Goal: Obtain resource: Obtain resource

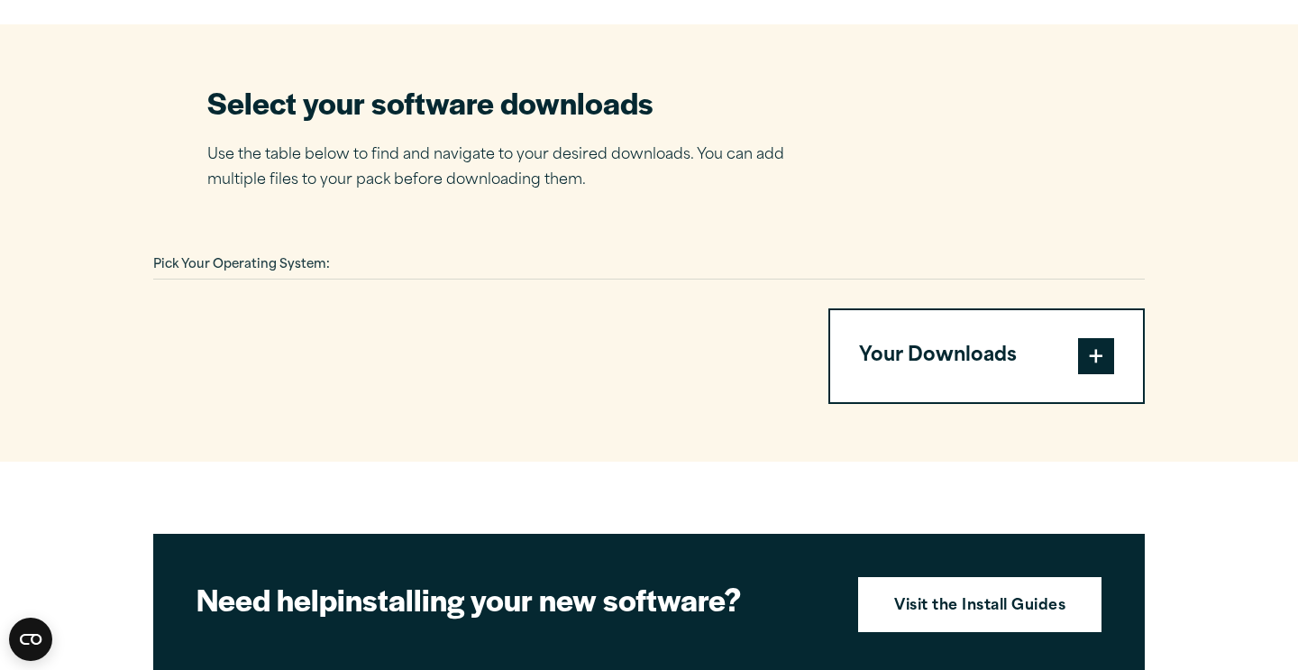
scroll to position [1118, 0]
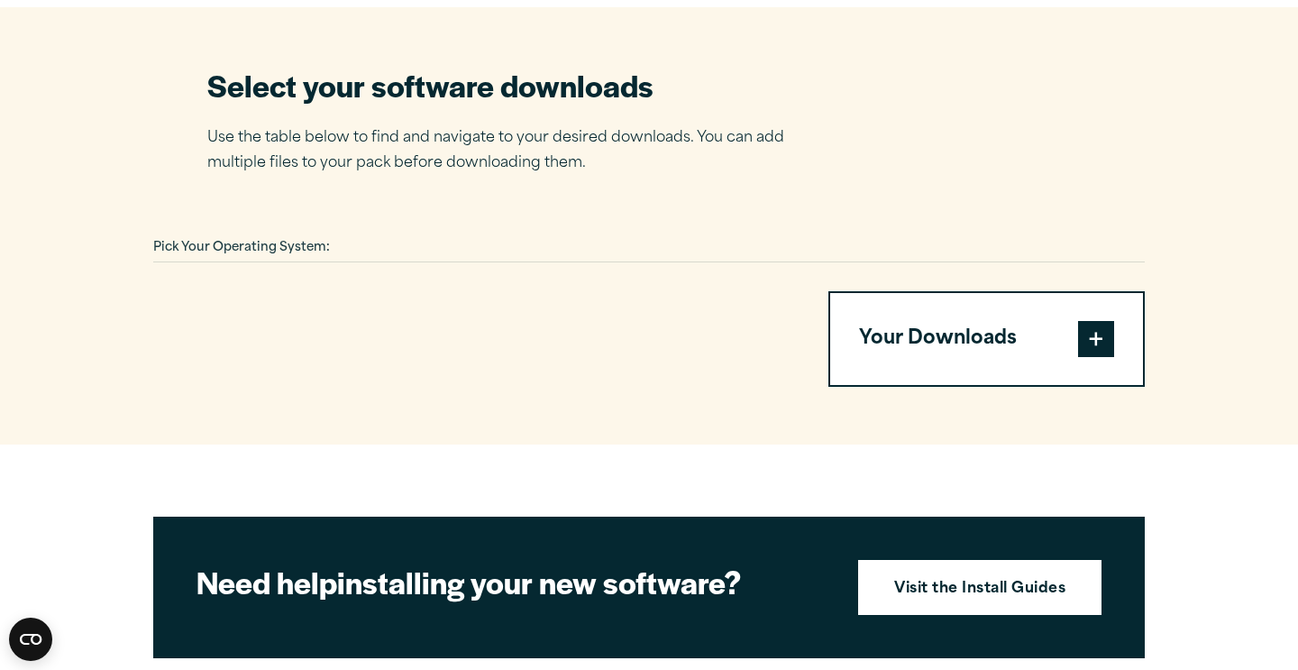
click at [1112, 321] on span at bounding box center [1096, 339] width 36 height 36
click at [1093, 321] on span at bounding box center [1096, 339] width 36 height 36
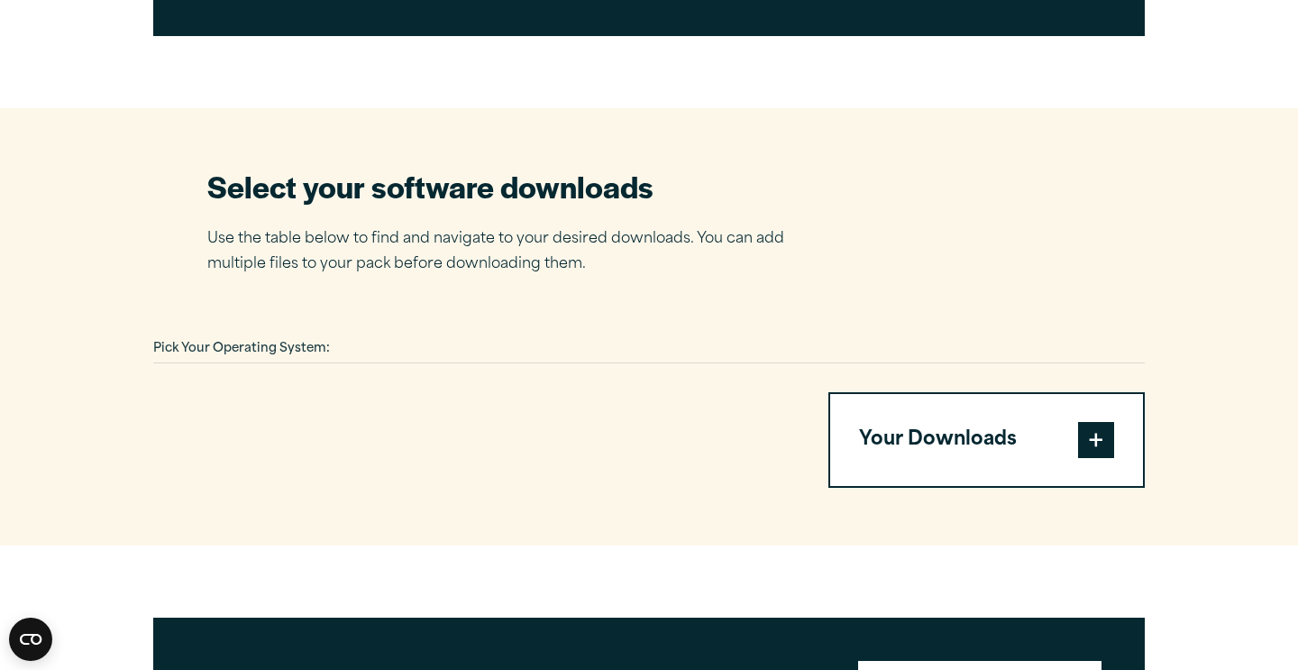
scroll to position [1000, 0]
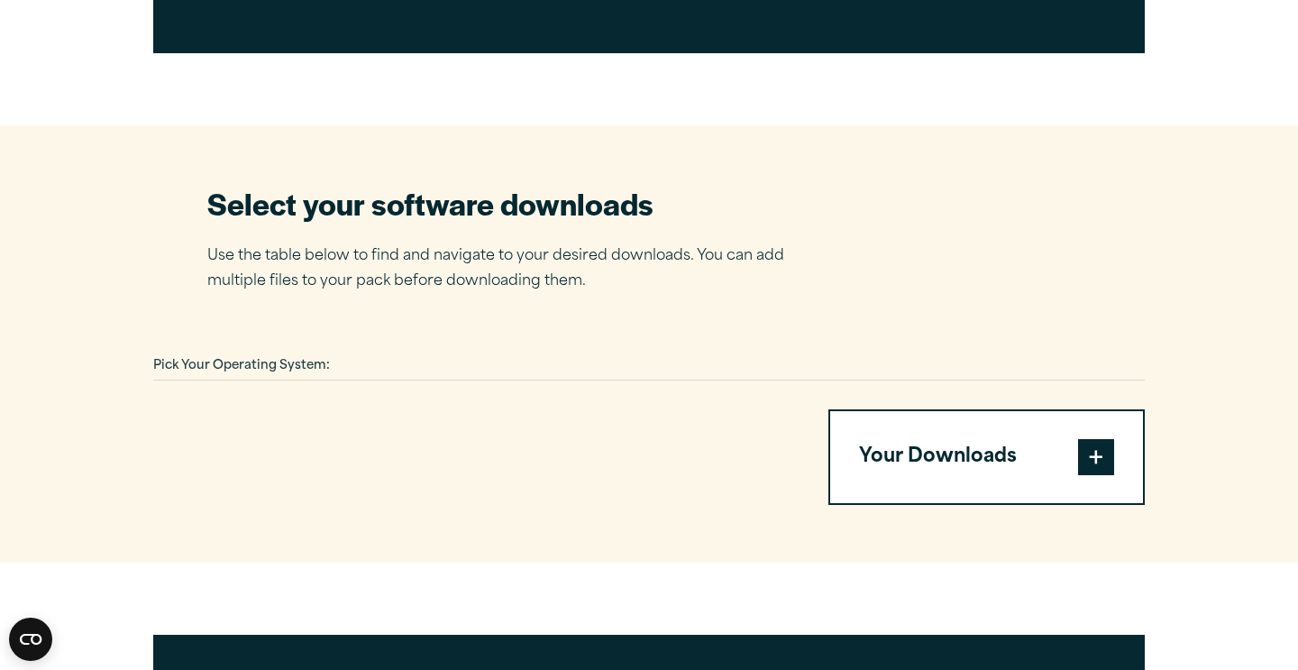
click at [259, 283] on section "Select your software downloads Use the table below to find and navigate to your…" at bounding box center [649, 343] width 1298 height 437
click at [260, 352] on div "Pick Your Operating System:" at bounding box center [649, 366] width 992 height 28
click at [1085, 439] on span at bounding box center [1096, 457] width 36 height 36
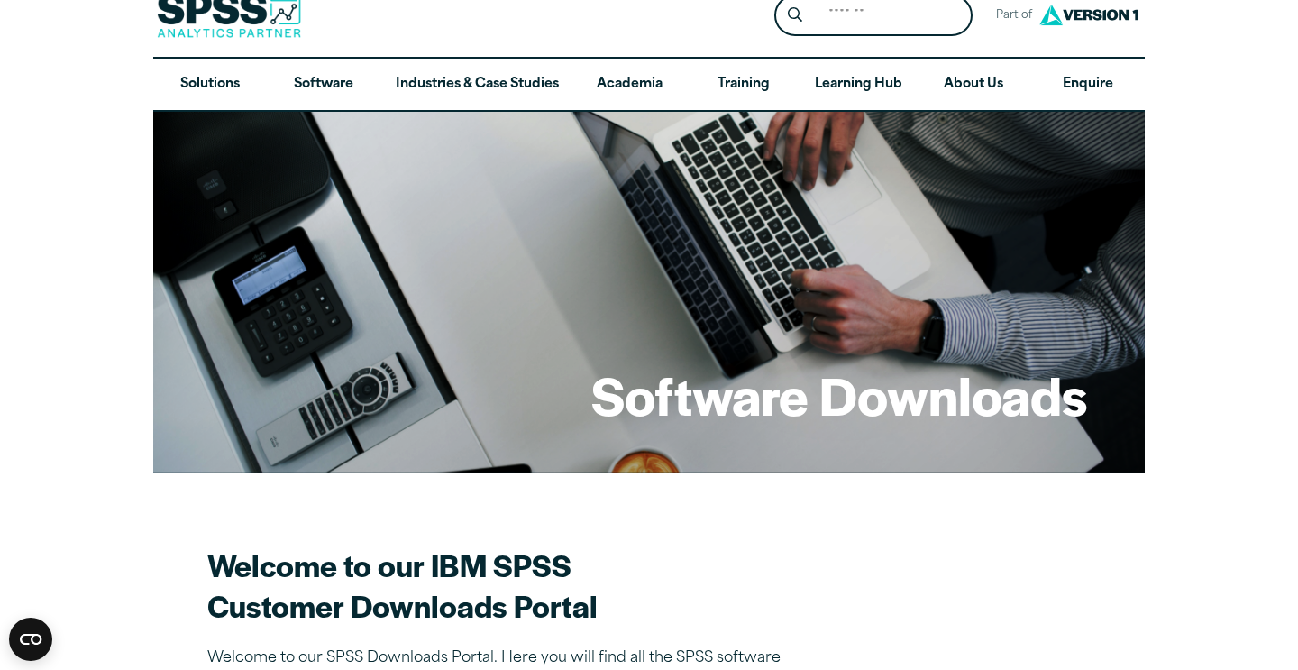
scroll to position [0, 0]
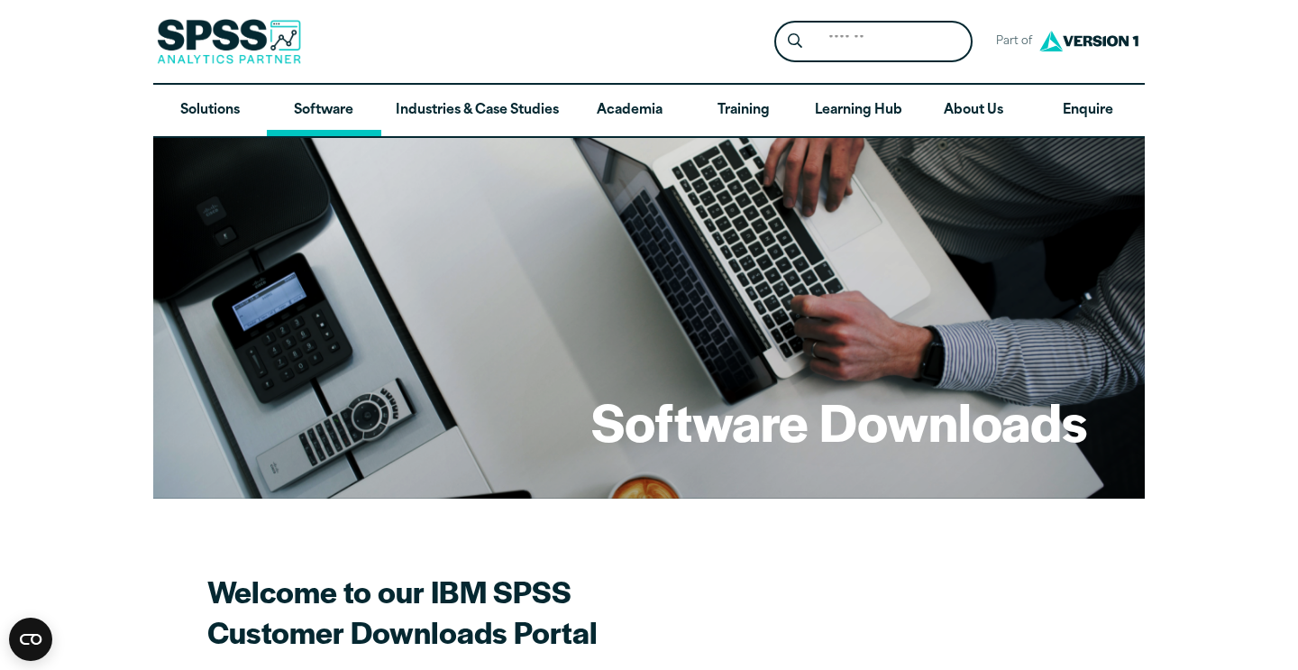
click at [327, 123] on link "Software" at bounding box center [324, 111] width 114 height 52
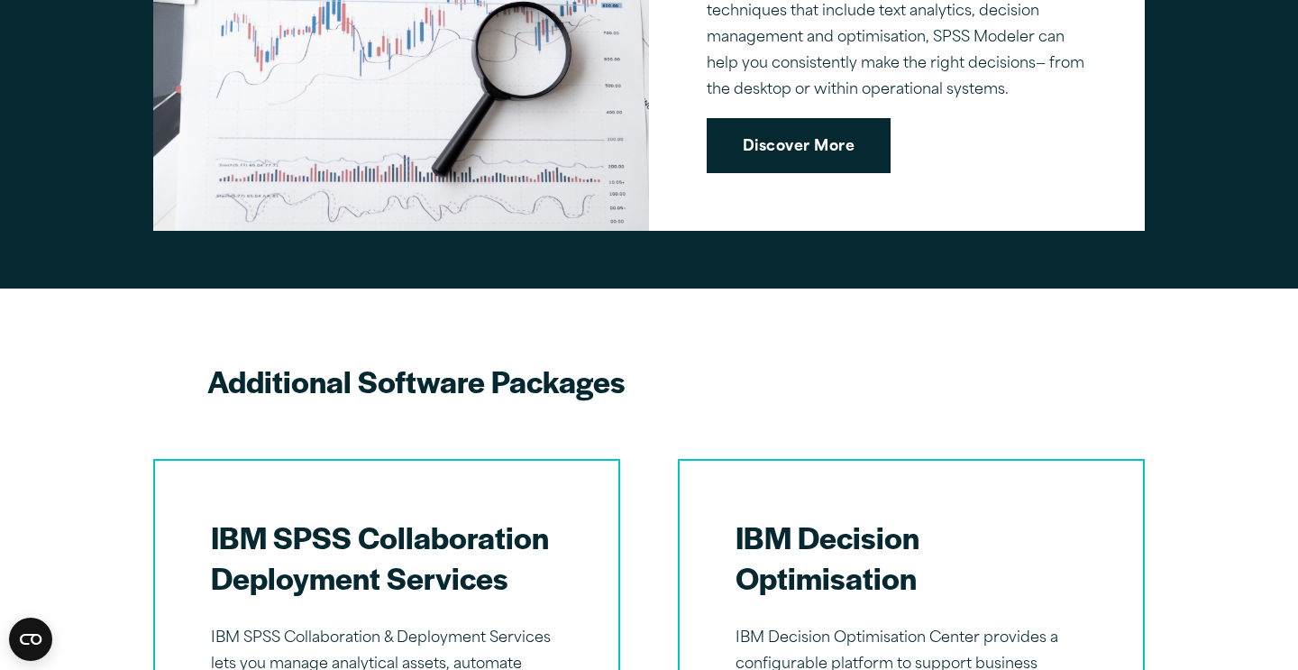
scroll to position [2163, 0]
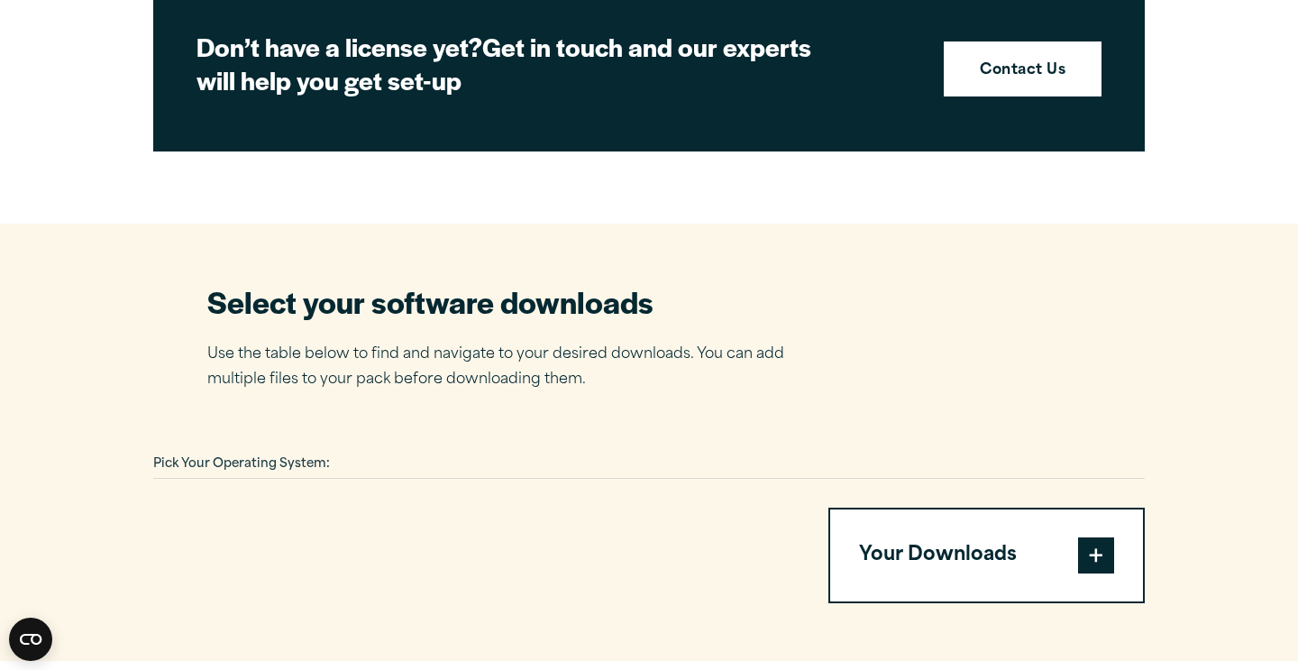
scroll to position [937, 0]
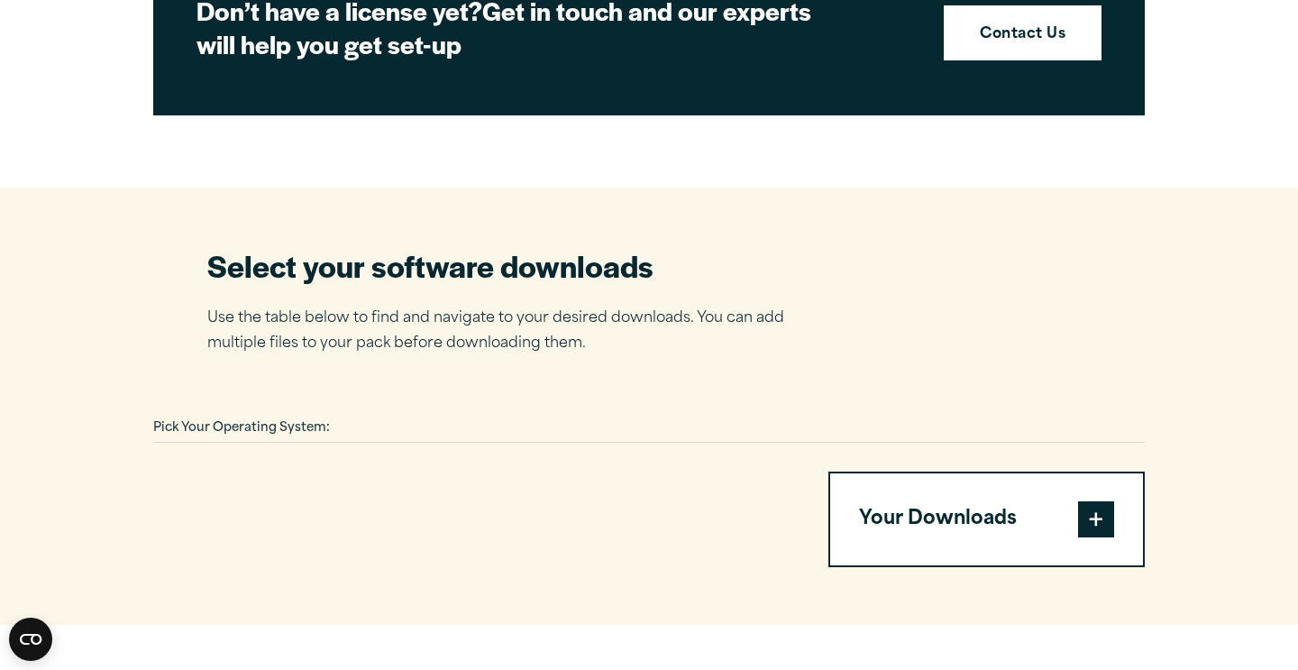
click at [769, 415] on div "Pick Your Operating System: Your Downloads You have not added any downloads. Do…" at bounding box center [649, 491] width 992 height 152
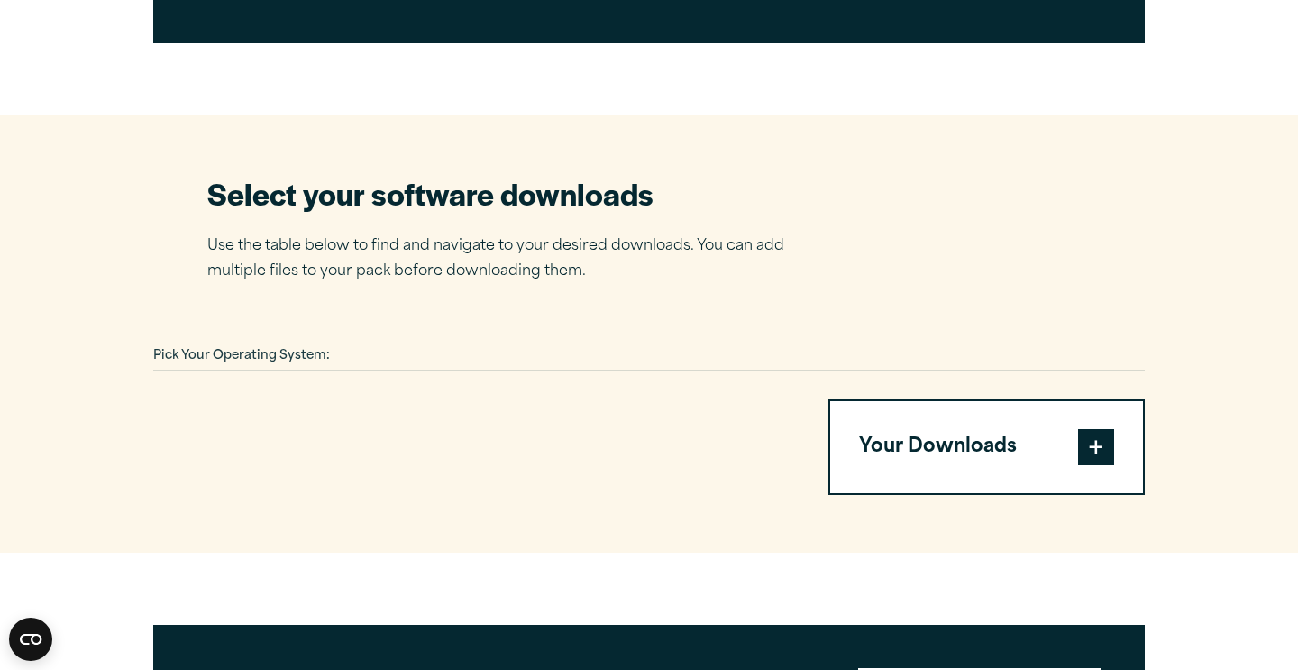
scroll to position [974, 0]
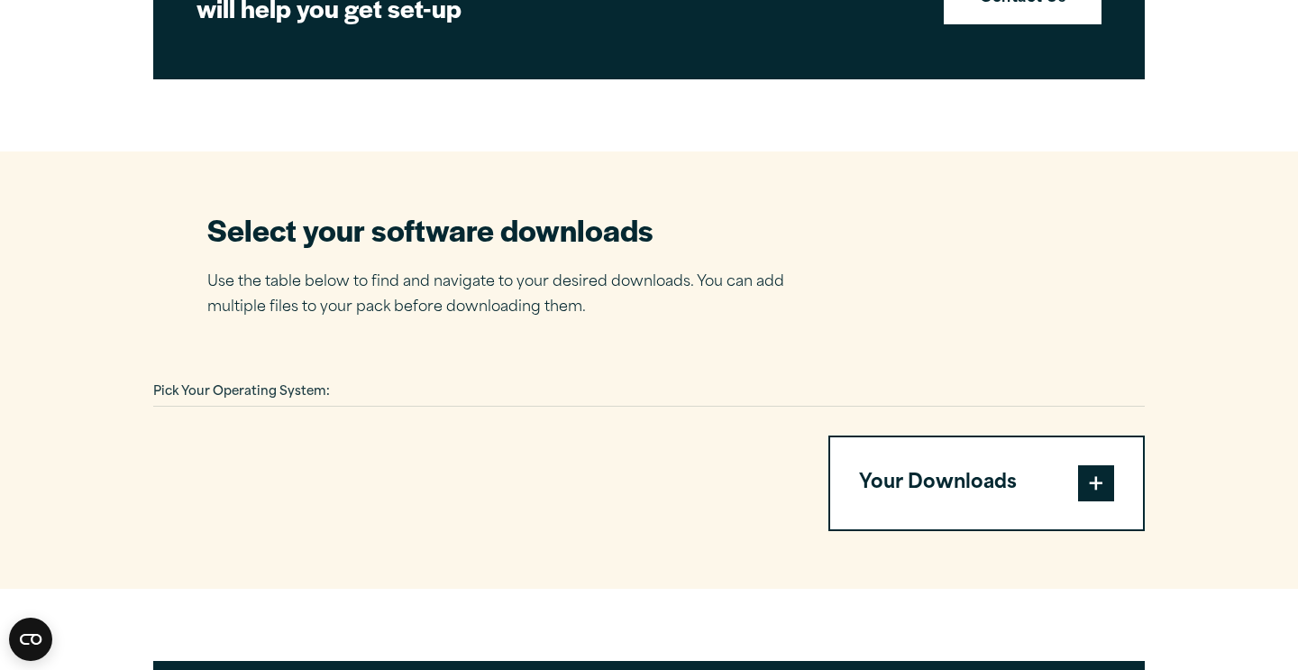
click at [169, 386] on span "Pick Your Operating System:" at bounding box center [241, 392] width 177 height 12
click at [280, 379] on div "Pick Your Operating System: Your Downloads You have not added any downloads. Do…" at bounding box center [649, 455] width 992 height 152
click at [1093, 465] on span at bounding box center [1096, 483] width 36 height 36
click at [1255, 294] on section "Select your software downloads Use the table below to find and navigate to your…" at bounding box center [649, 369] width 1298 height 437
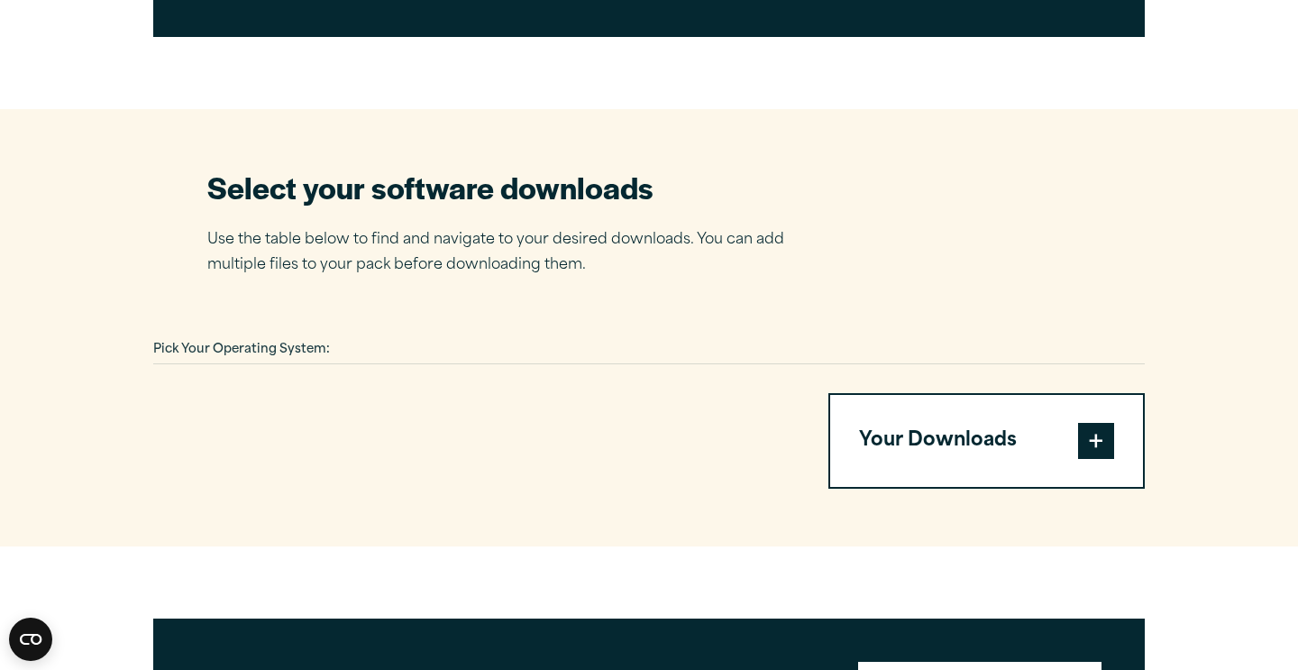
scroll to position [928, 0]
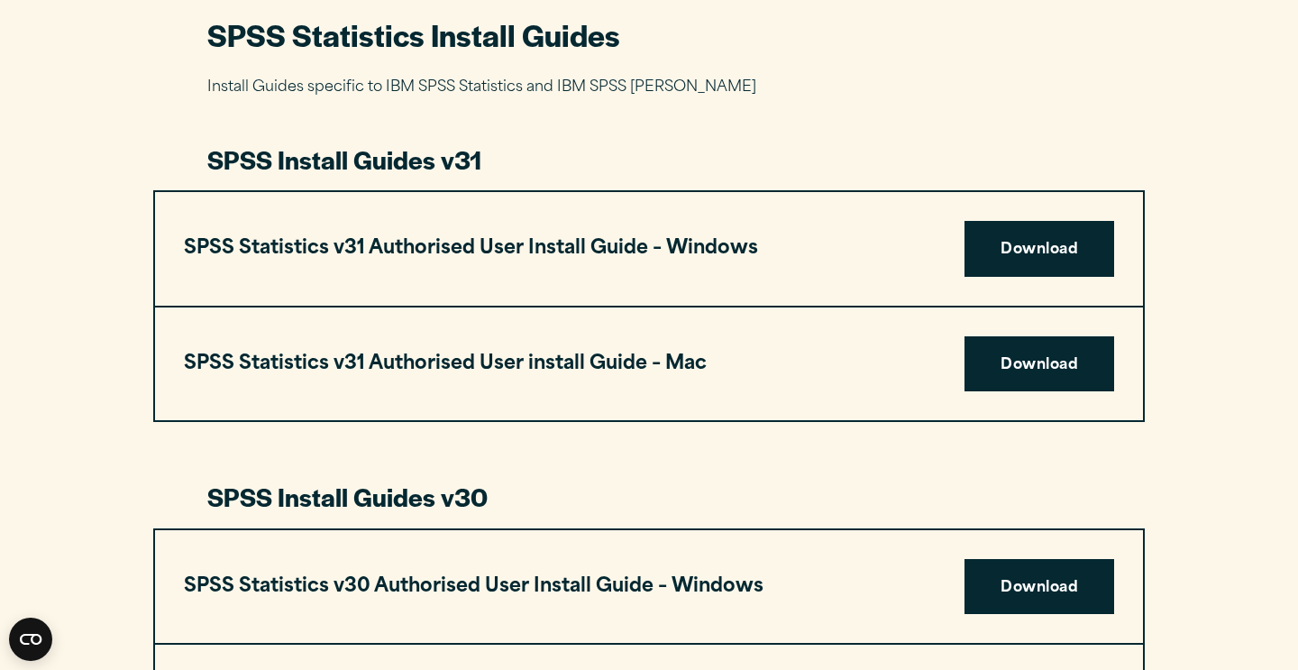
scroll to position [829, 0]
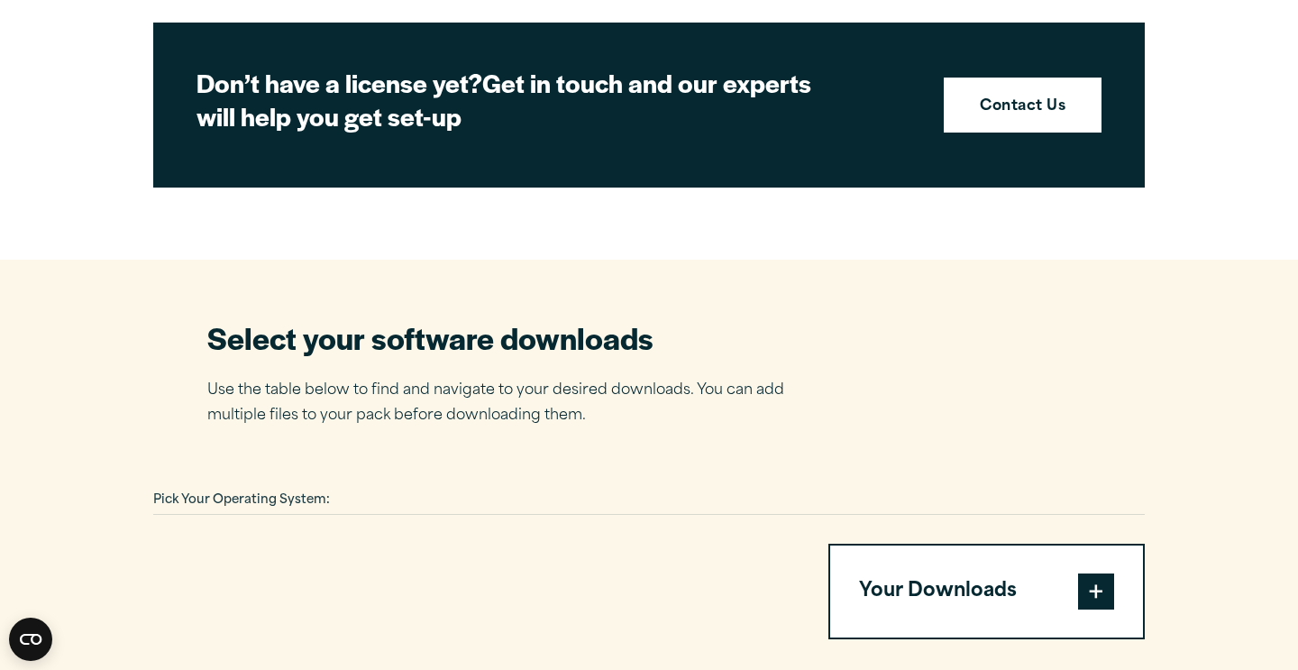
scroll to position [901, 0]
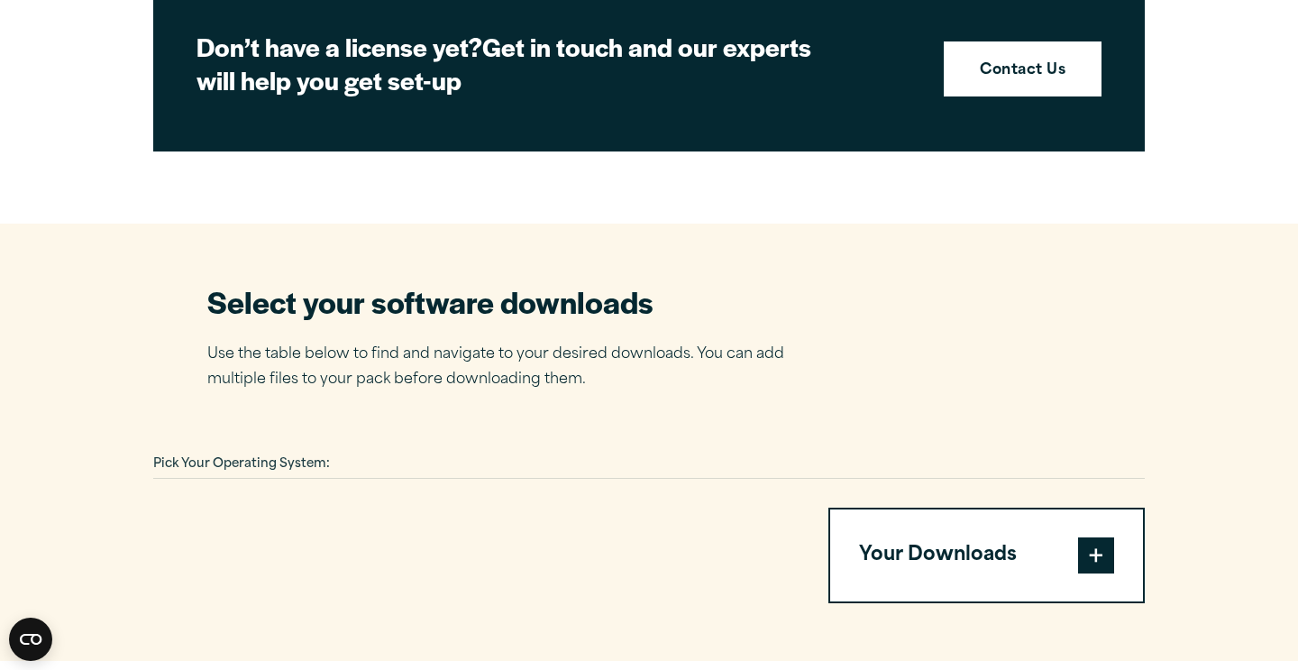
click at [681, 507] on div at bounding box center [469, 555] width 632 height 96
click at [910, 509] on button "Your Downloads" at bounding box center [986, 555] width 313 height 92
click at [1078, 537] on span at bounding box center [1096, 555] width 36 height 36
click at [1095, 537] on span at bounding box center [1096, 555] width 36 height 36
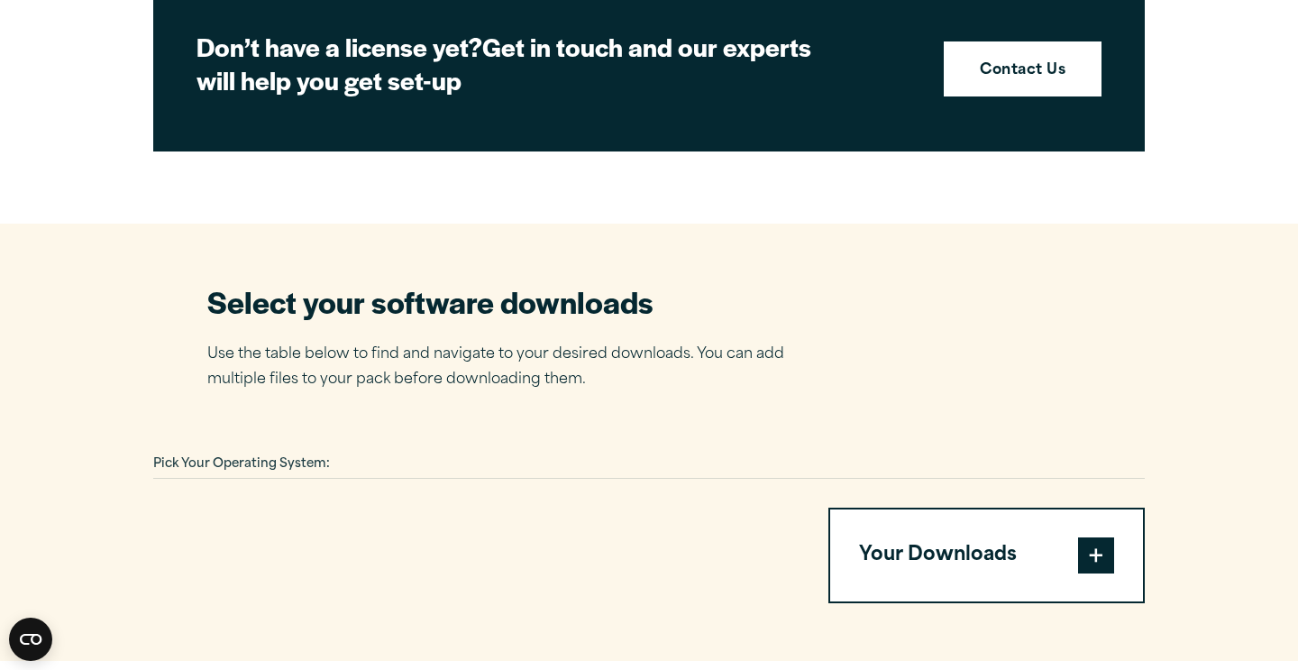
click at [373, 451] on div "Pick Your Operating System:" at bounding box center [649, 465] width 992 height 28
click at [542, 342] on p "Use the table below to find and navigate to your desired downloads. You can add…" at bounding box center [509, 368] width 604 height 52
click at [821, 507] on div "Your Downloads You have not added any downloads. Download 0 Items" at bounding box center [649, 555] width 992 height 96
click at [490, 451] on div "Pick Your Operating System:" at bounding box center [649, 465] width 992 height 28
click at [522, 451] on div "Pick Your Operating System: Your Downloads You have not added any downloads. Do…" at bounding box center [649, 527] width 992 height 152
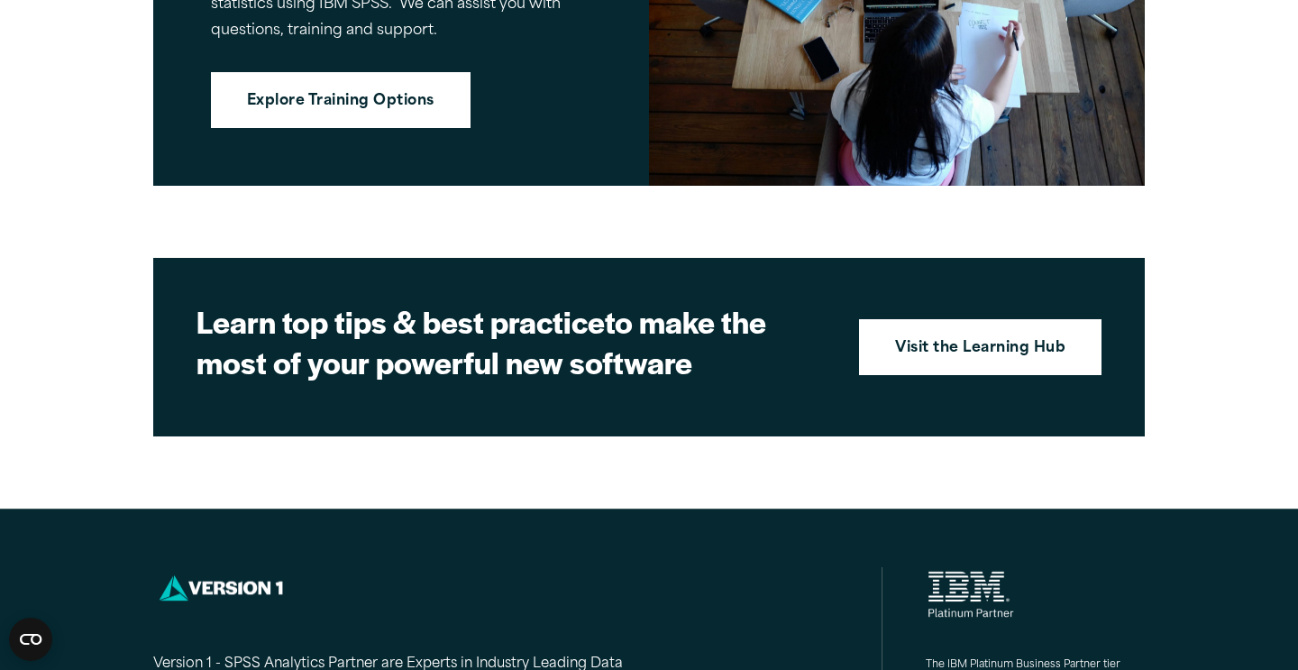
scroll to position [2091, 0]
